Goal: Information Seeking & Learning: Learn about a topic

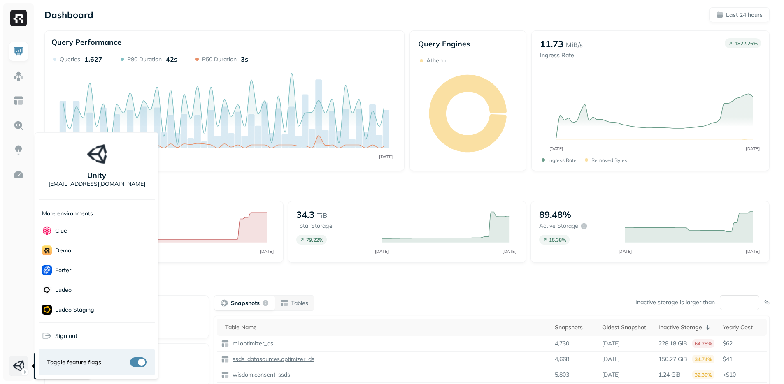
click at [24, 368] on html "Dashboard Last 24 hours Query Performance AUG 27 AUG 28 Queries 1,627 P90 Durat…" at bounding box center [392, 229] width 784 height 458
click at [654, 93] on html "Dashboard Last 24 hours Query Performance AUG 27 AUG 28 Queries 1,627 P90 Durat…" at bounding box center [395, 229] width 790 height 458
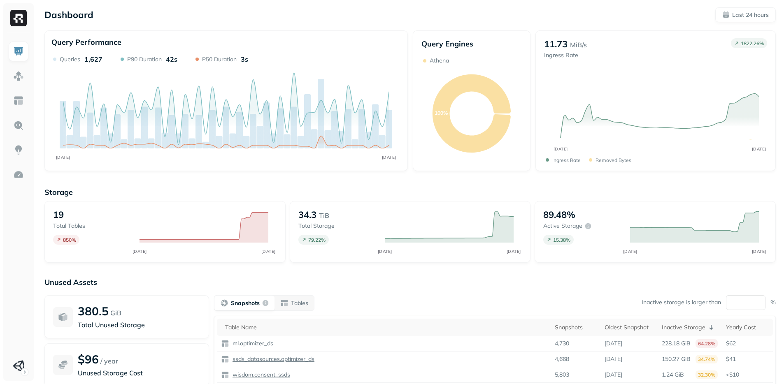
click at [11, 305] on ul at bounding box center [18, 209] width 21 height 335
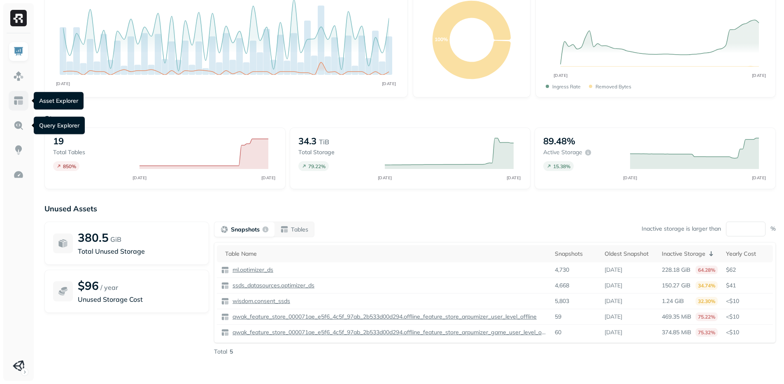
click at [18, 96] on img at bounding box center [18, 100] width 11 height 11
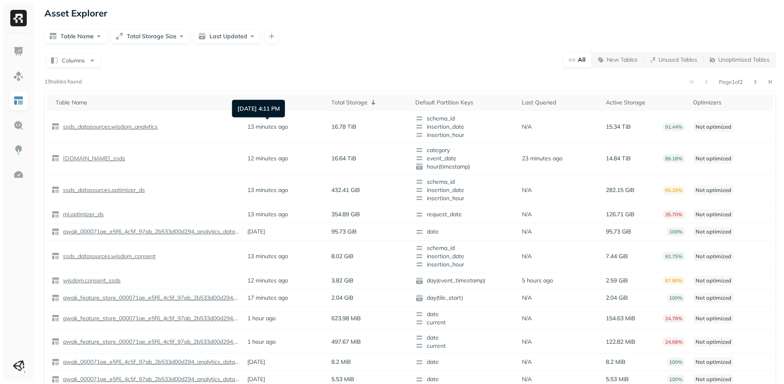
click at [504, 70] on div "Columns All New Tables Unused Tables Unoptimized Tables Page 1 of 2 19 tables f…" at bounding box center [409, 262] width 731 height 421
click at [68, 66] on button "Columns" at bounding box center [73, 60] width 55 height 15
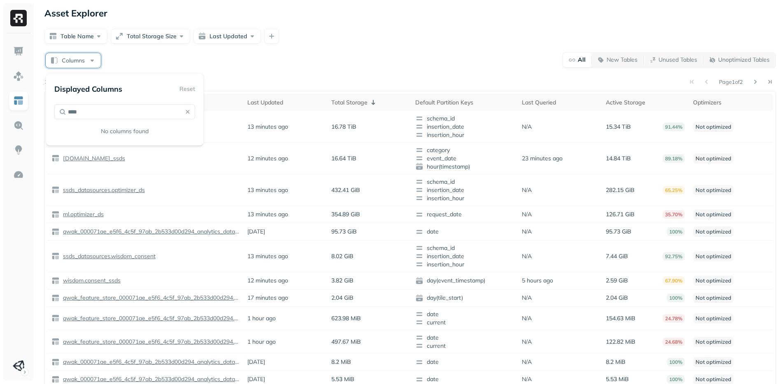
type input "*****"
type input "*"
type input "*****"
type input "****"
click at [93, 162] on span "Delete" at bounding box center [82, 159] width 20 height 8
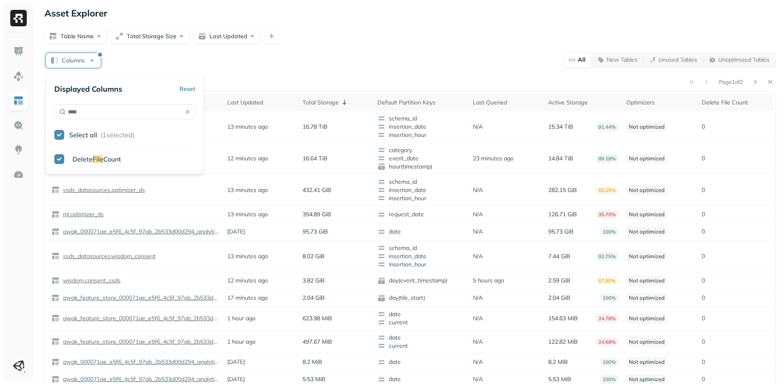
click at [408, 71] on div "Columns All New Tables Unused Tables Unoptimized Tables Page 1 of 2 19 tables f…" at bounding box center [409, 262] width 731 height 421
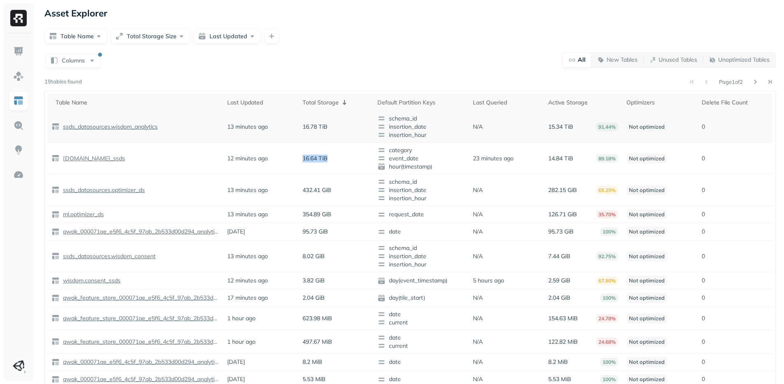
drag, startPoint x: 317, startPoint y: 160, endPoint x: 317, endPoint y: 135, distance: 24.7
click at [317, 169] on td "16.64 TiB" at bounding box center [335, 159] width 75 height 32
click at [324, 162] on td "16.64 TiB" at bounding box center [335, 159] width 75 height 32
click at [324, 162] on p "16.64 TiB" at bounding box center [315, 159] width 25 height 8
drag, startPoint x: 324, startPoint y: 162, endPoint x: 326, endPoint y: 131, distance: 30.9
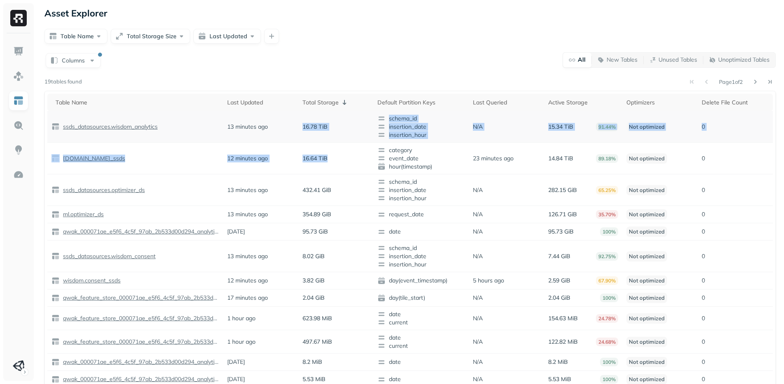
click at [326, 131] on tbody "ssds_datasources.wisdom_analytics 13 minutes ago 16.78 TiB schema_id insertion_…" at bounding box center [410, 290] width 726 height 358
click at [326, 131] on td "16.78 TiB" at bounding box center [335, 127] width 75 height 32
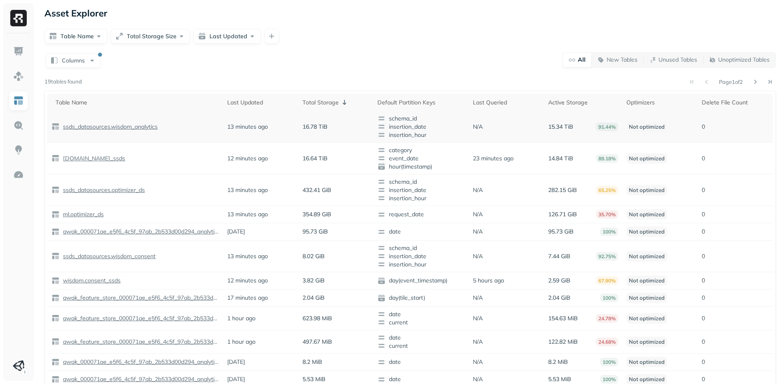
scroll to position [5, 0]
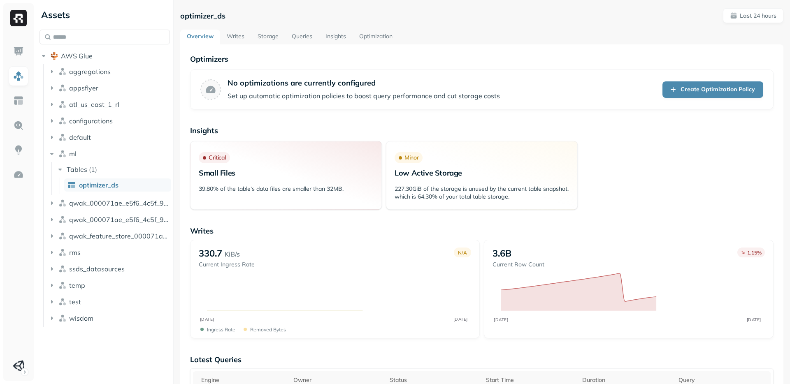
click at [393, 249] on div "330.7 KiB/s Current Ingress Rate N/A" at bounding box center [335, 258] width 272 height 21
click at [262, 32] on link "Storage" at bounding box center [268, 37] width 34 height 15
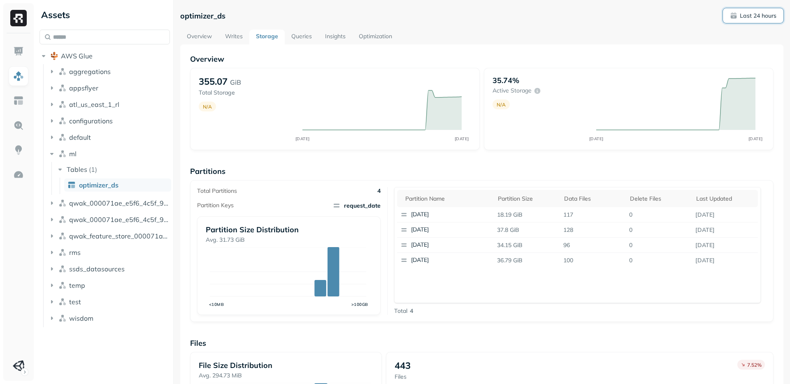
click at [759, 19] on p "Last 24 hours" at bounding box center [758, 16] width 37 height 8
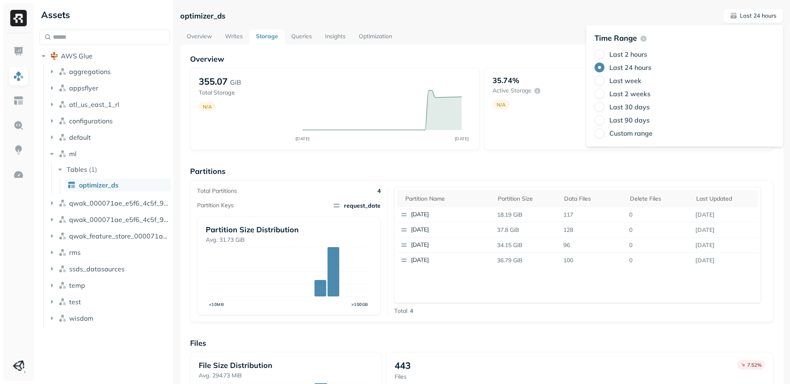
click at [625, 78] on label "Last week" at bounding box center [626, 81] width 32 height 8
click at [605, 78] on button "Last week" at bounding box center [600, 81] width 10 height 10
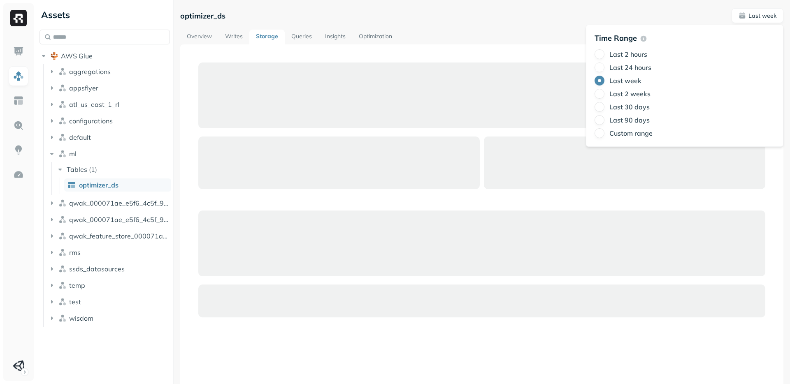
click at [533, 34] on div "Overview Writes Storage Queries Insights Optimization" at bounding box center [481, 37] width 603 height 15
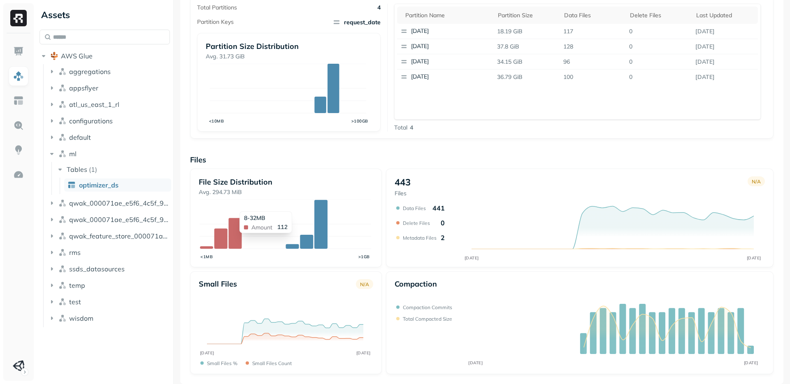
scroll to position [47, 0]
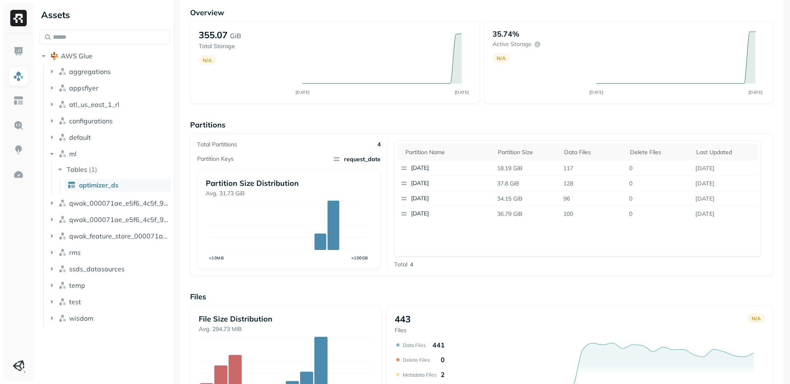
click at [496, 252] on div "Partition name Partition size Data Files Delete Files Last updated 2025-08-28 1…" at bounding box center [577, 199] width 367 height 116
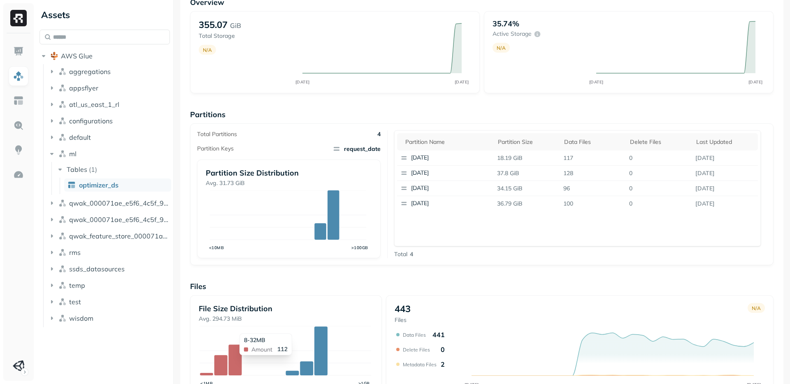
scroll to position [184, 0]
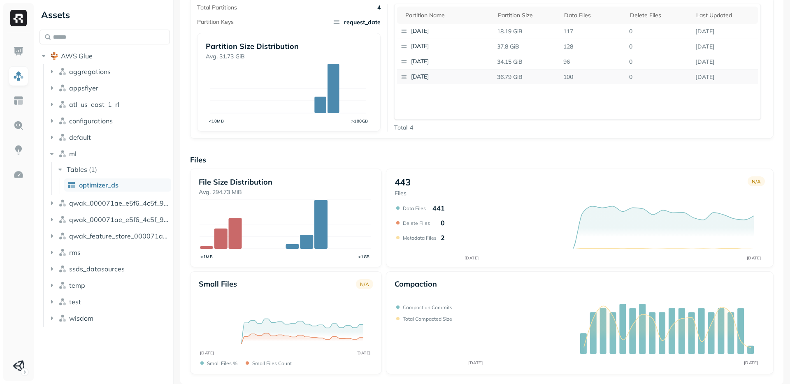
drag, startPoint x: 495, startPoint y: 33, endPoint x: 736, endPoint y: 77, distance: 245.2
click at [736, 77] on tbody "2025-08-28 18.19 GiB 117 0 Aug 28, 2025 2025-08-27 37.8 GiB 128 0 Aug 28, 2025 …" at bounding box center [577, 54] width 361 height 61
click at [735, 78] on p "Aug 26, 2025" at bounding box center [725, 77] width 66 height 14
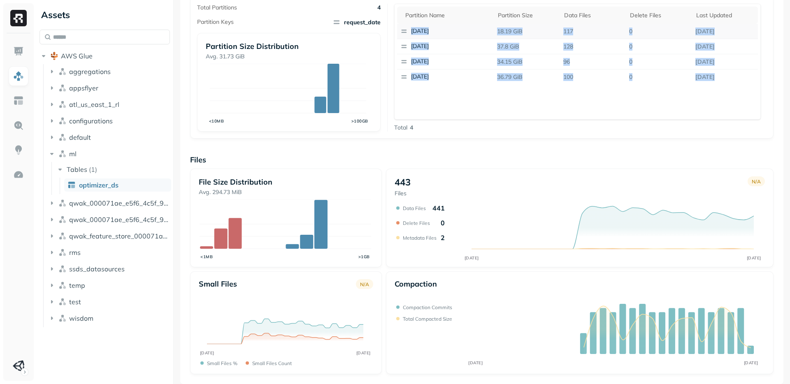
drag, startPoint x: 735, startPoint y: 78, endPoint x: 414, endPoint y: 31, distance: 324.8
click at [414, 31] on tbody "2025-08-28 18.19 GiB 117 0 Aug 28, 2025 2025-08-27 37.8 GiB 128 0 Aug 28, 2025 …" at bounding box center [577, 54] width 361 height 61
click at [414, 31] on p "[DATE]" at bounding box center [451, 31] width 80 height 8
drag, startPoint x: 414, startPoint y: 31, endPoint x: 666, endPoint y: 87, distance: 258.0
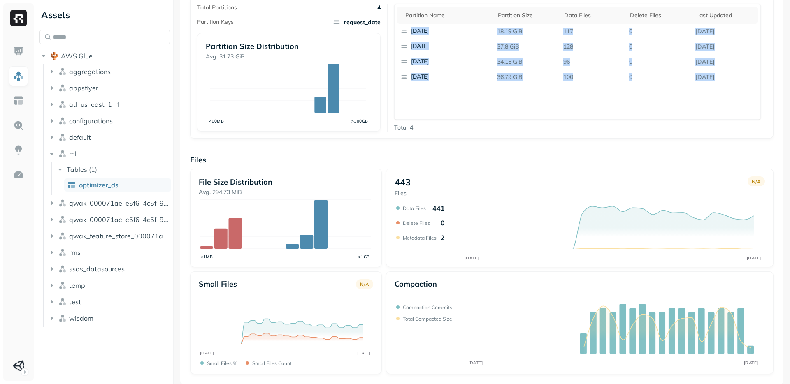
click at [666, 87] on div "Partition name Partition size Data Files Delete Files Last updated 2025-08-28 1…" at bounding box center [577, 62] width 367 height 116
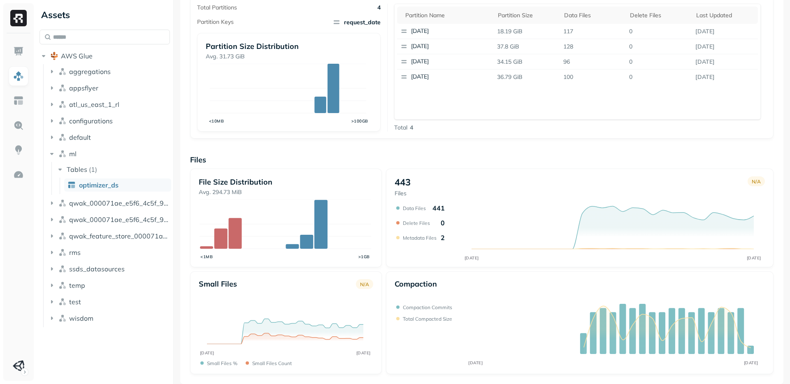
click at [570, 100] on div "Partition name Partition size Data Files Delete Files Last updated 2025-08-28 1…" at bounding box center [577, 62] width 367 height 116
click at [431, 77] on p "2025-08-25" at bounding box center [451, 77] width 80 height 8
click at [557, 100] on div "Partition name Partition size Data Files Delete Files Last updated 2025-08-28 1…" at bounding box center [577, 62] width 367 height 116
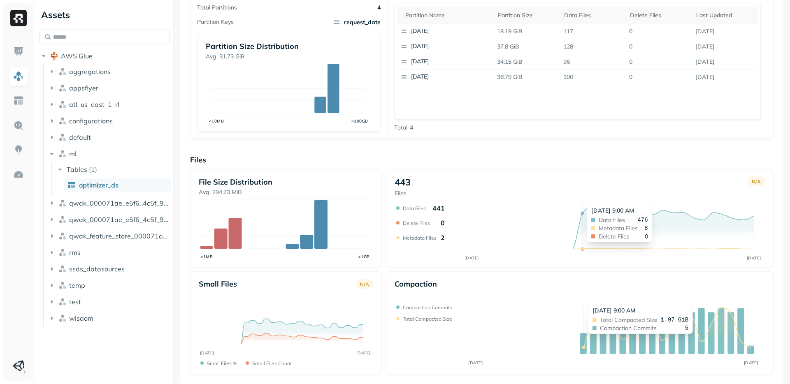
scroll to position [0, 0]
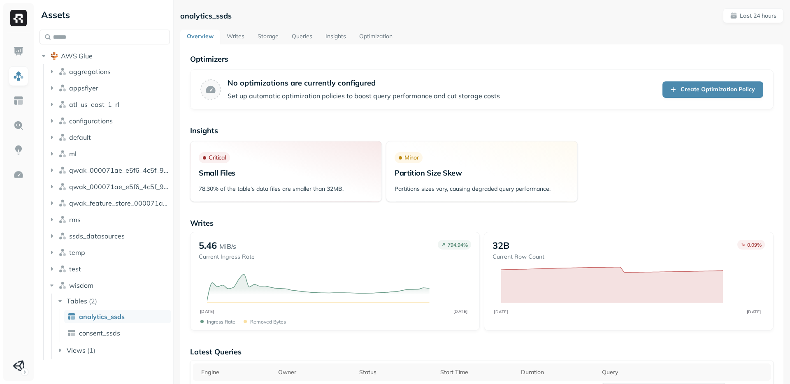
click at [267, 37] on link "Storage" at bounding box center [268, 37] width 34 height 15
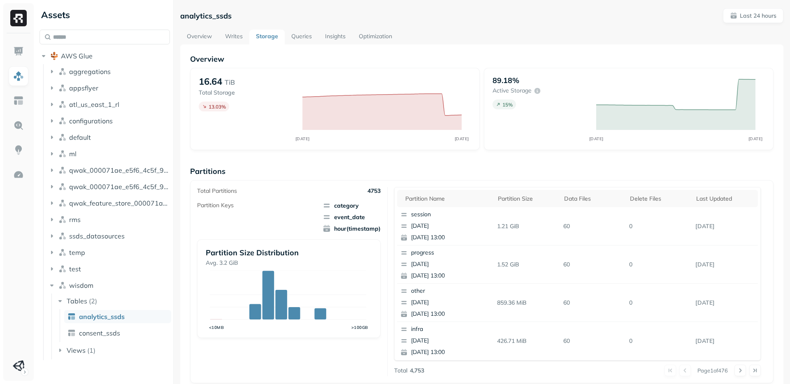
scroll to position [245, 0]
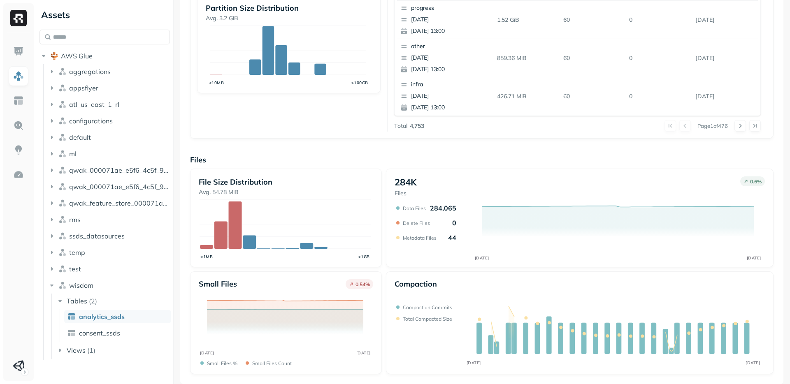
click at [547, 264] on div "284K Files 0.6 % AUG [DATE] Data Files 284,065 Delete Files 0 Metadata Files 44" at bounding box center [580, 218] width 388 height 99
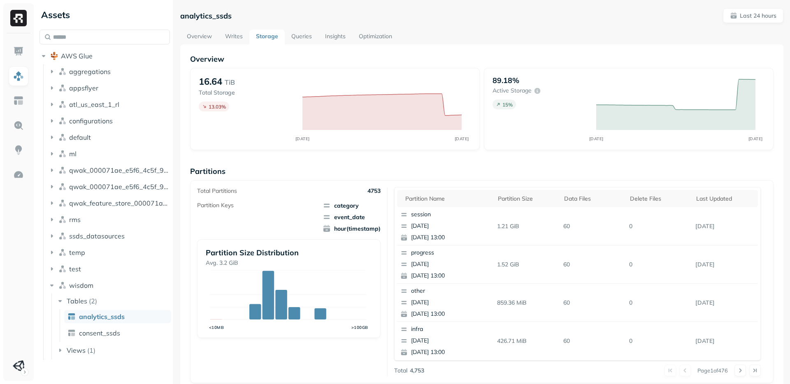
click at [390, 172] on p "Partitions" at bounding box center [482, 171] width 584 height 9
click at [539, 143] on div "89.18% Active storage 15 % AUG [DATE]" at bounding box center [629, 109] width 290 height 82
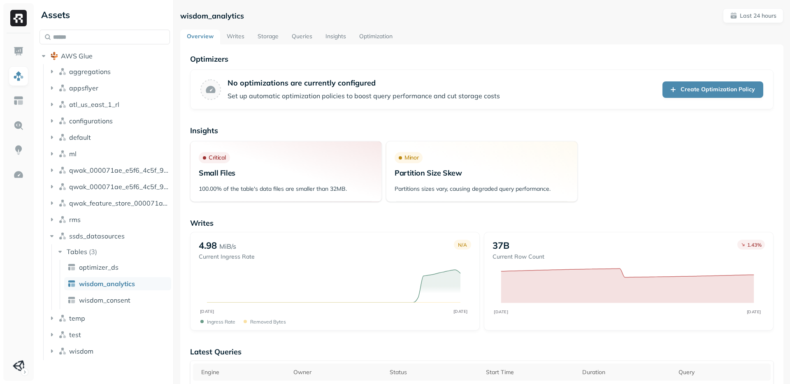
click at [264, 33] on link "Storage" at bounding box center [268, 37] width 34 height 15
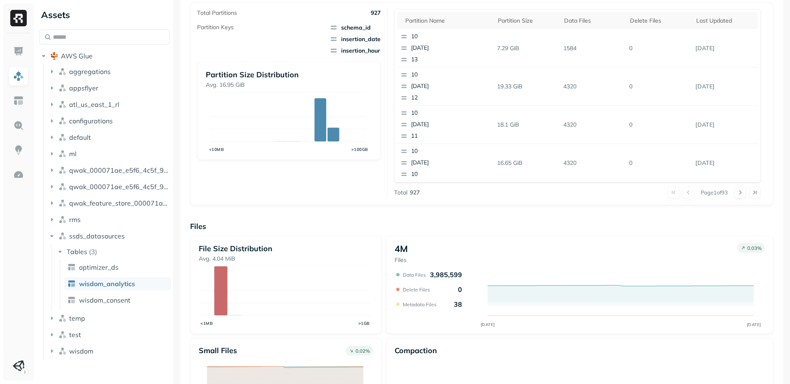
scroll to position [245, 0]
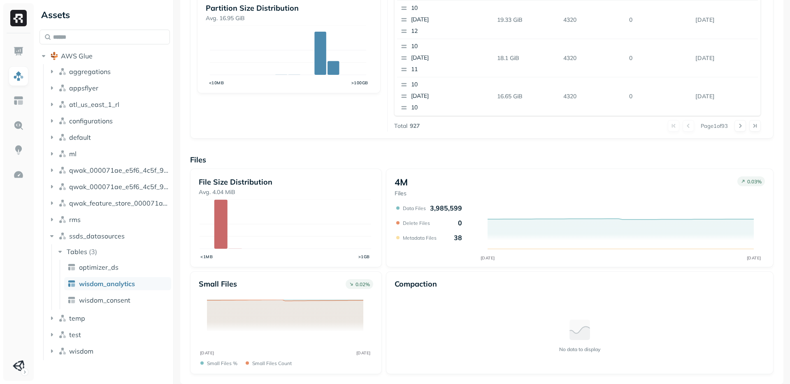
click at [482, 335] on div "No data to display" at bounding box center [580, 335] width 370 height 63
